Goal: Transaction & Acquisition: Purchase product/service

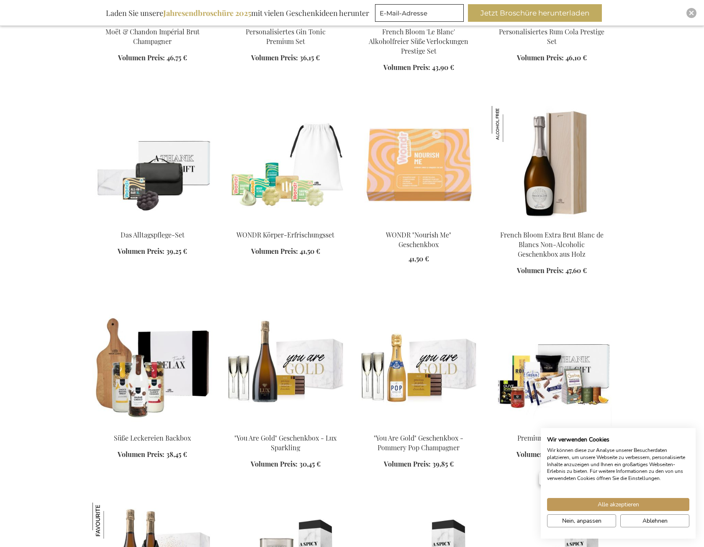
scroll to position [586, 0]
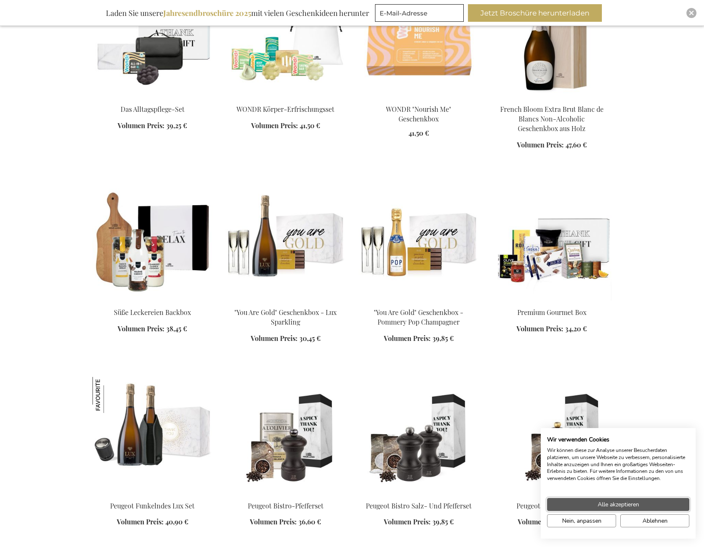
click at [616, 505] on span "Alle akzeptieren" at bounding box center [618, 504] width 41 height 9
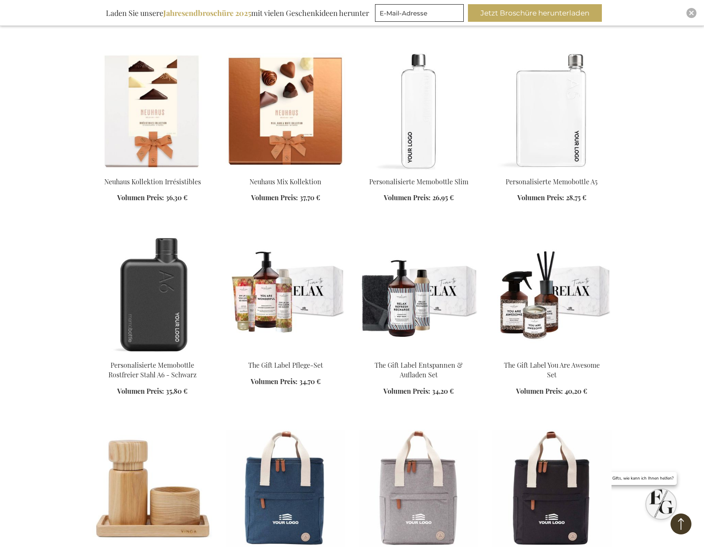
scroll to position [1298, 0]
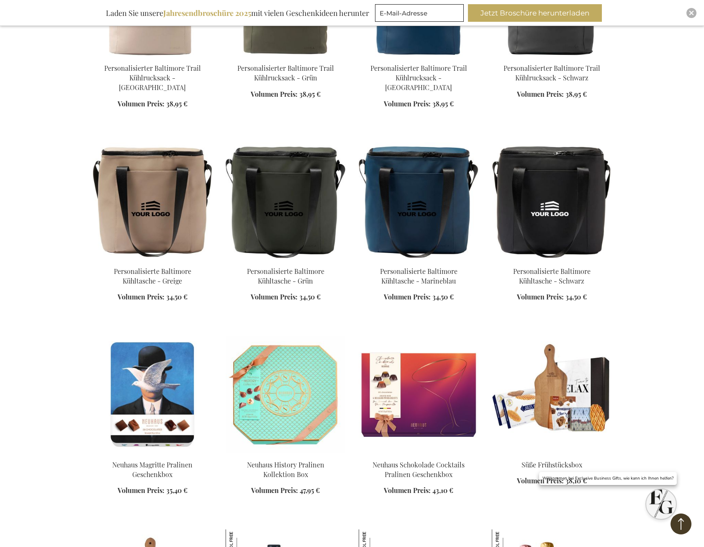
scroll to position [2052, 0]
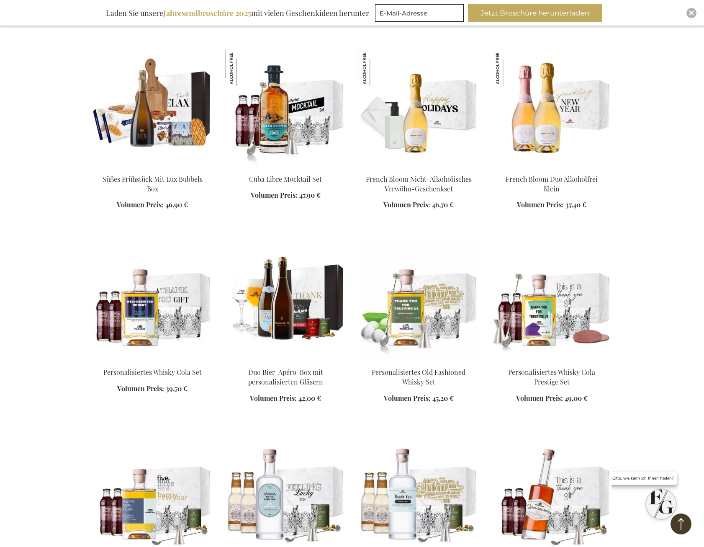
scroll to position [2470, 0]
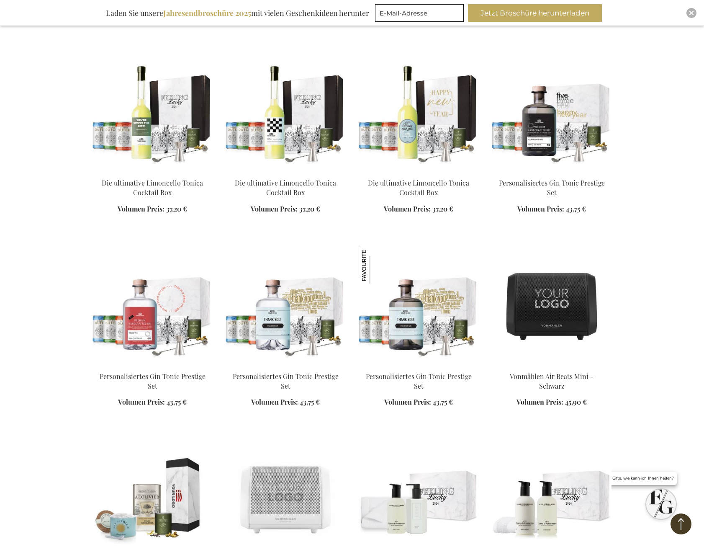
scroll to position [3056, 0]
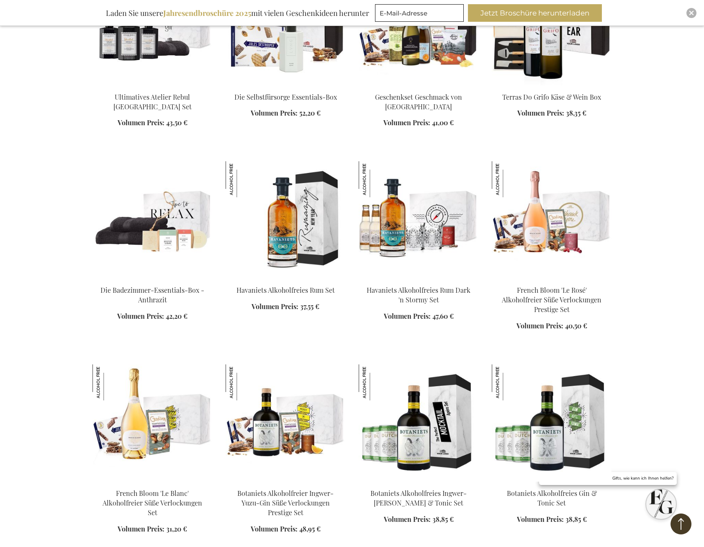
scroll to position [3726, 0]
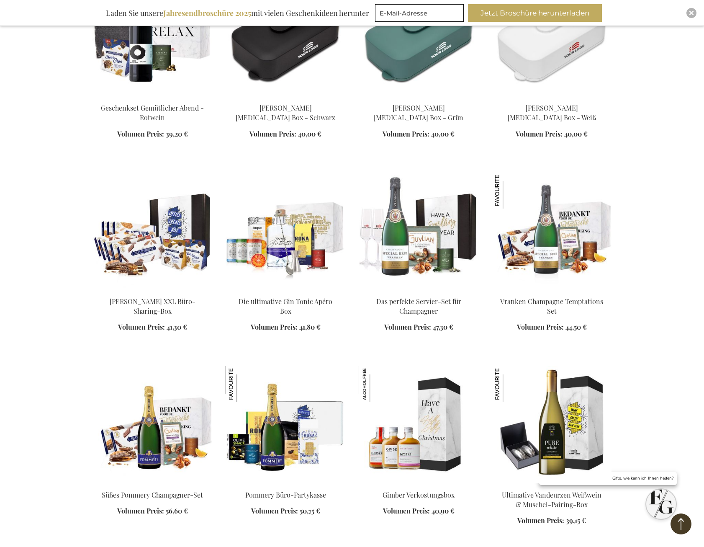
scroll to position [4312, 0]
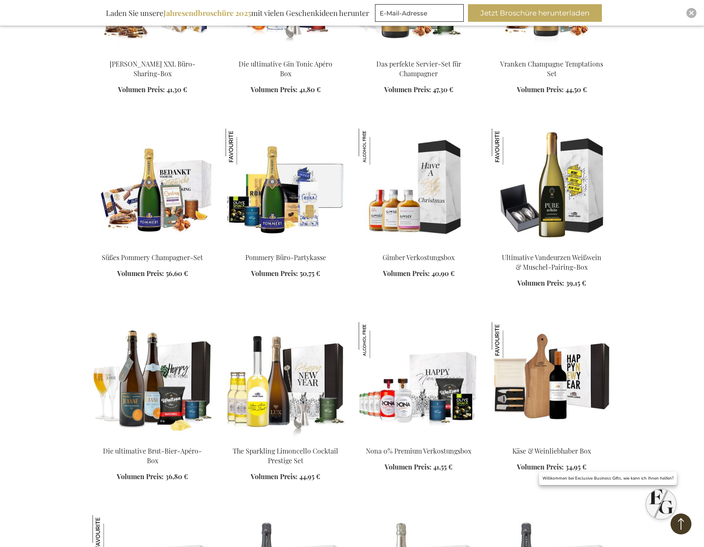
scroll to position [4564, 0]
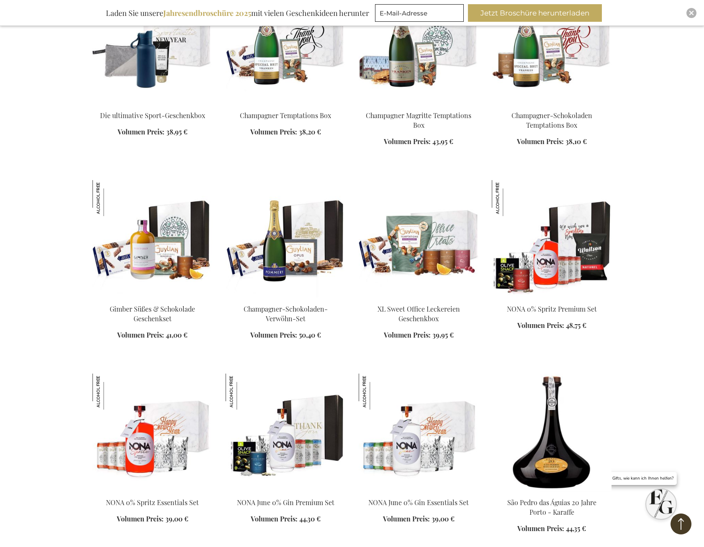
scroll to position [5066, 0]
click at [404, 222] on img at bounding box center [419, 238] width 120 height 117
